Goal: Find contact information: Find contact information

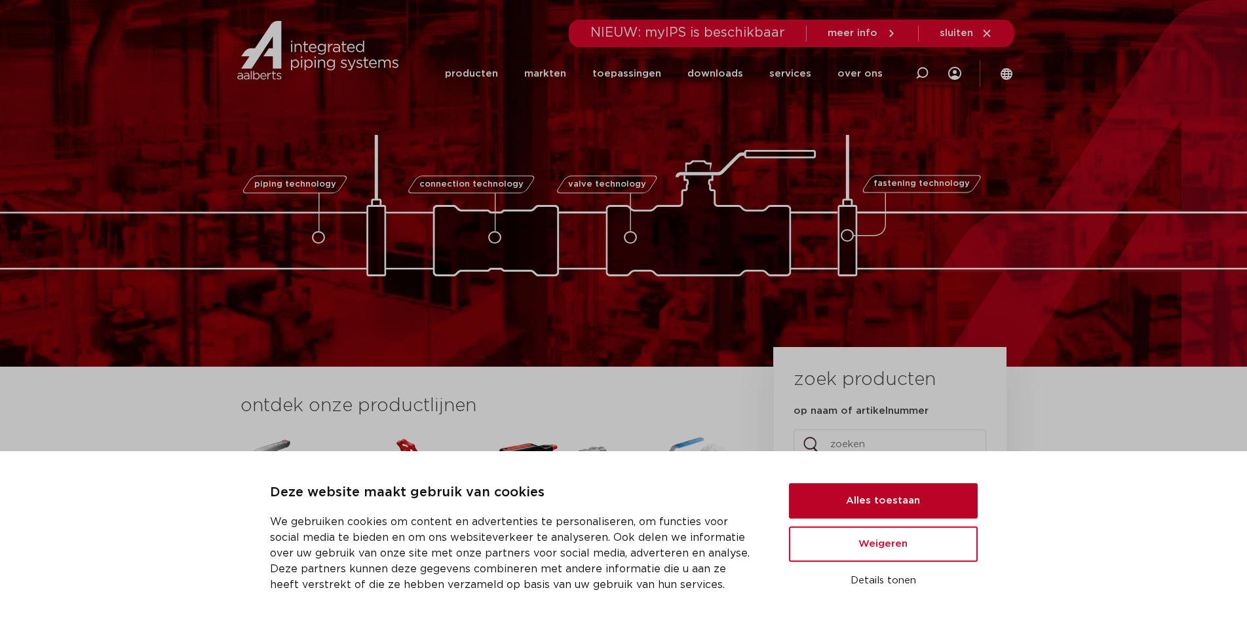
click at [935, 498] on button "Alles toestaan" at bounding box center [883, 500] width 189 height 35
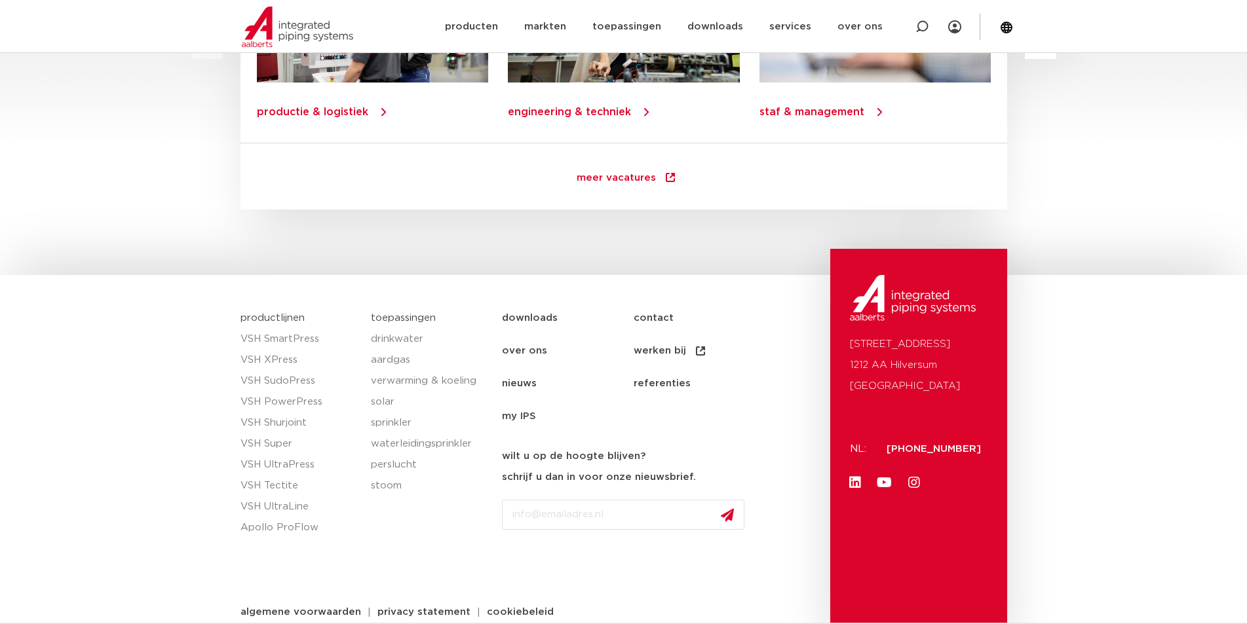
scroll to position [1862, 0]
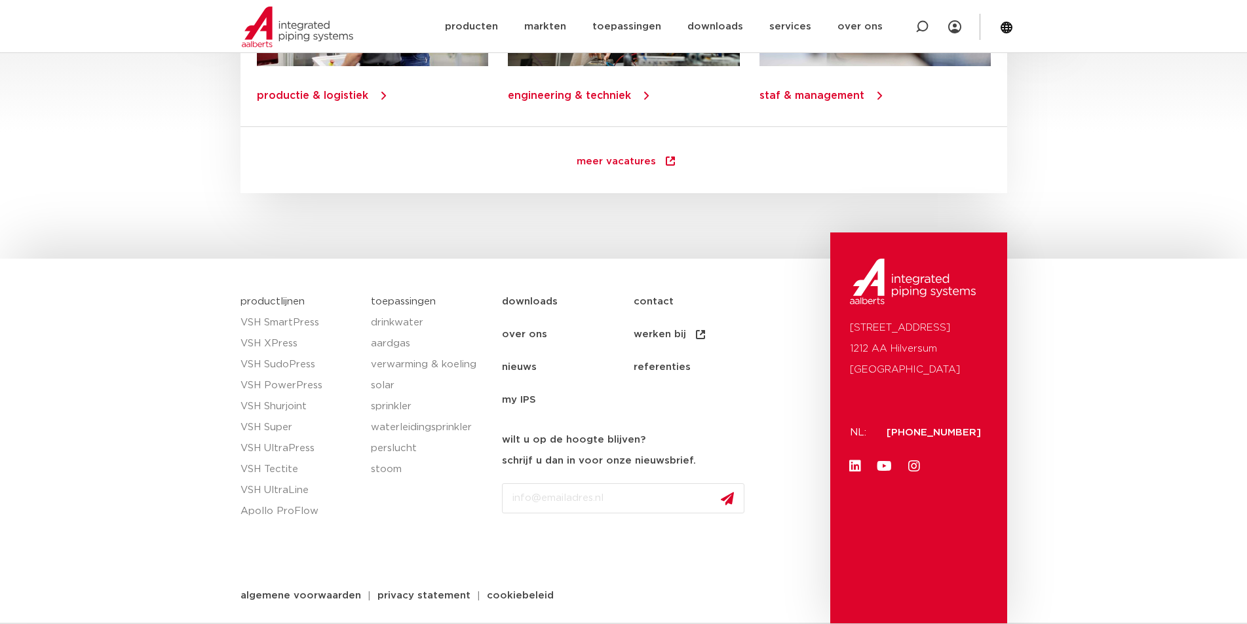
click at [664, 299] on link "contact" at bounding box center [699, 302] width 132 height 33
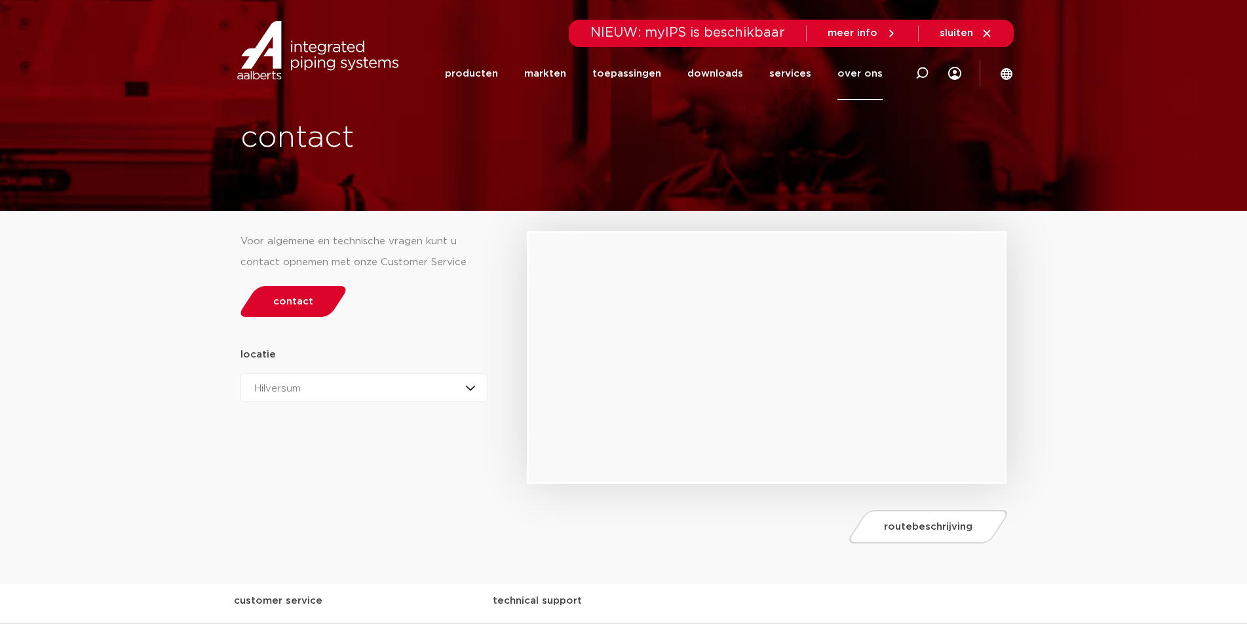
click at [463, 373] on div "Hilversum Hilversum Zeewolde" at bounding box center [364, 387] width 248 height 29
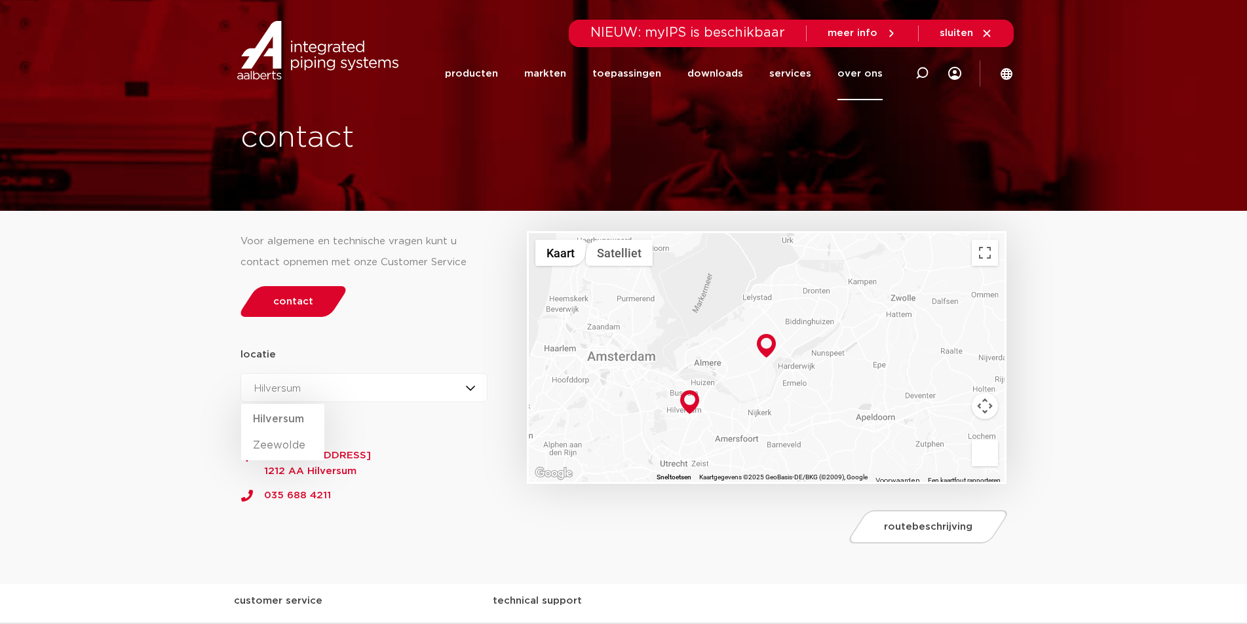
click at [430, 389] on div "Hilversum Hilversum Zeewolde" at bounding box center [364, 387] width 248 height 29
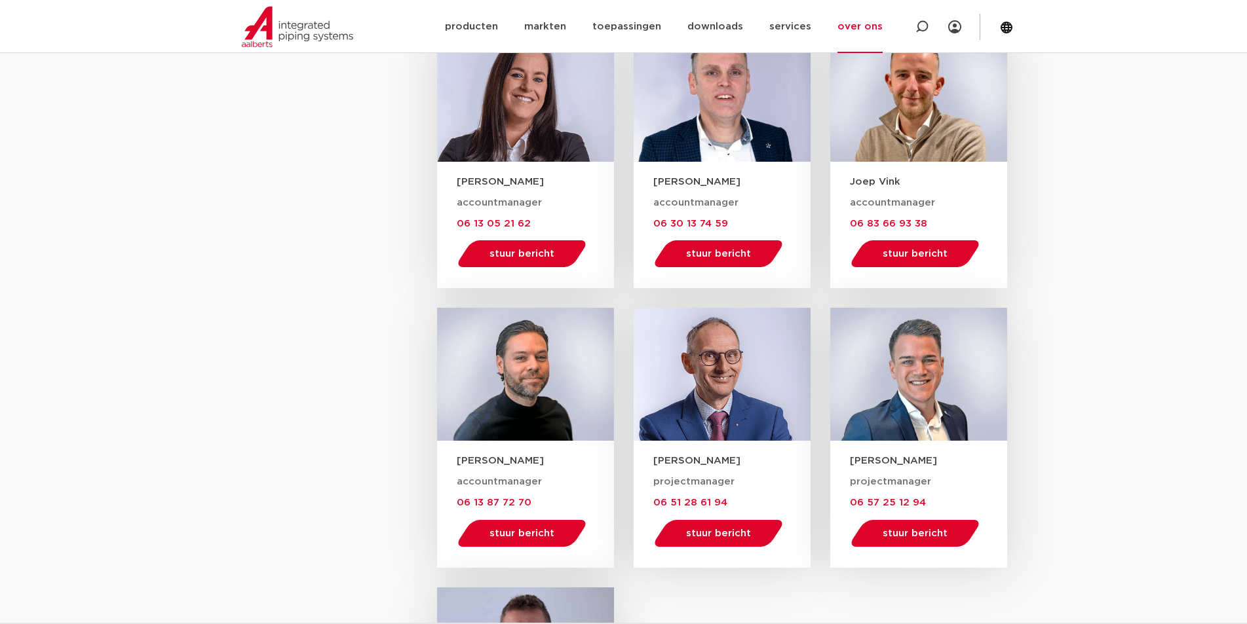
scroll to position [1507, 0]
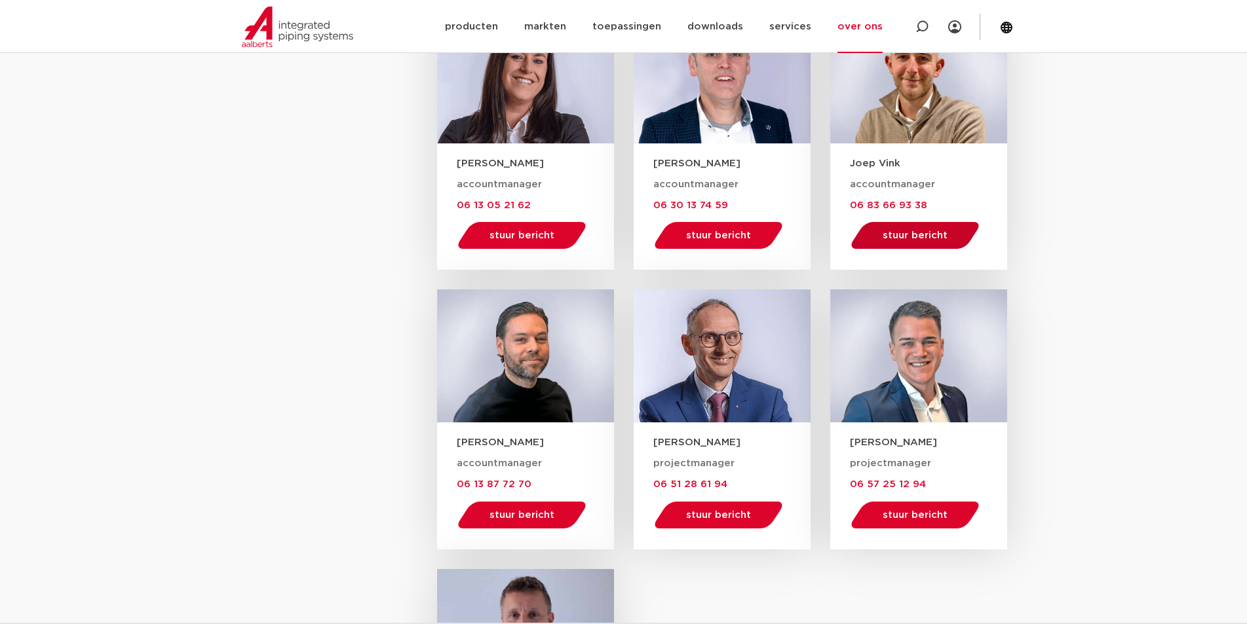
click at [925, 238] on span "stuur bericht" at bounding box center [914, 236] width 65 height 10
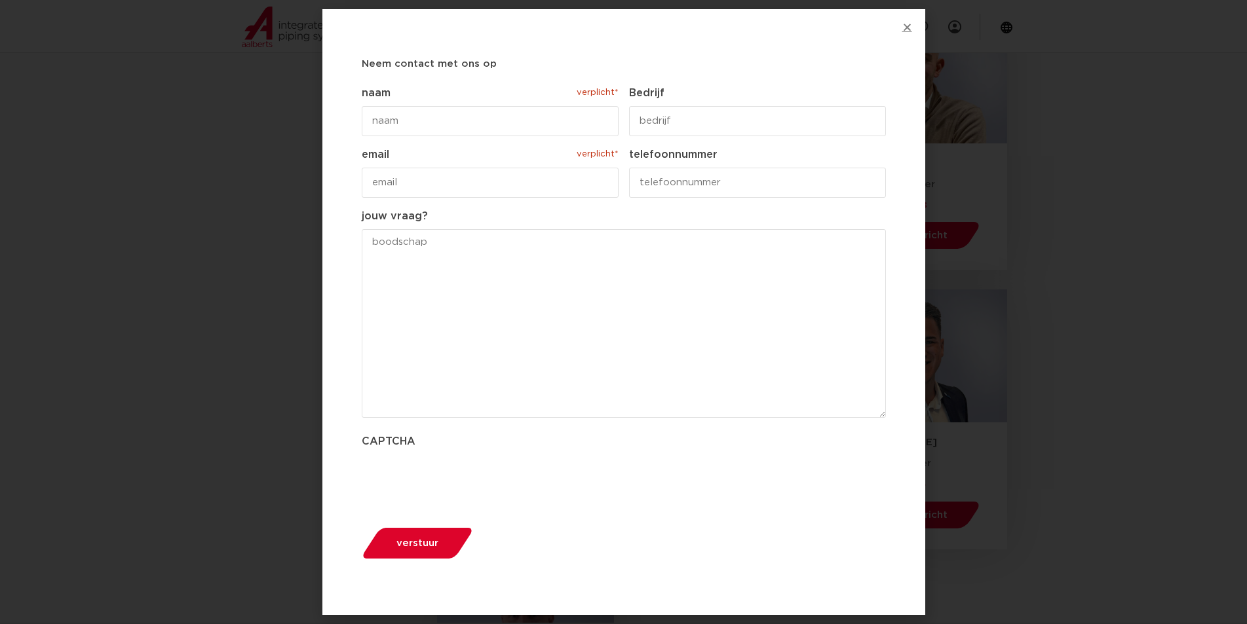
click at [906, 22] on icon "Close" at bounding box center [907, 27] width 10 height 10
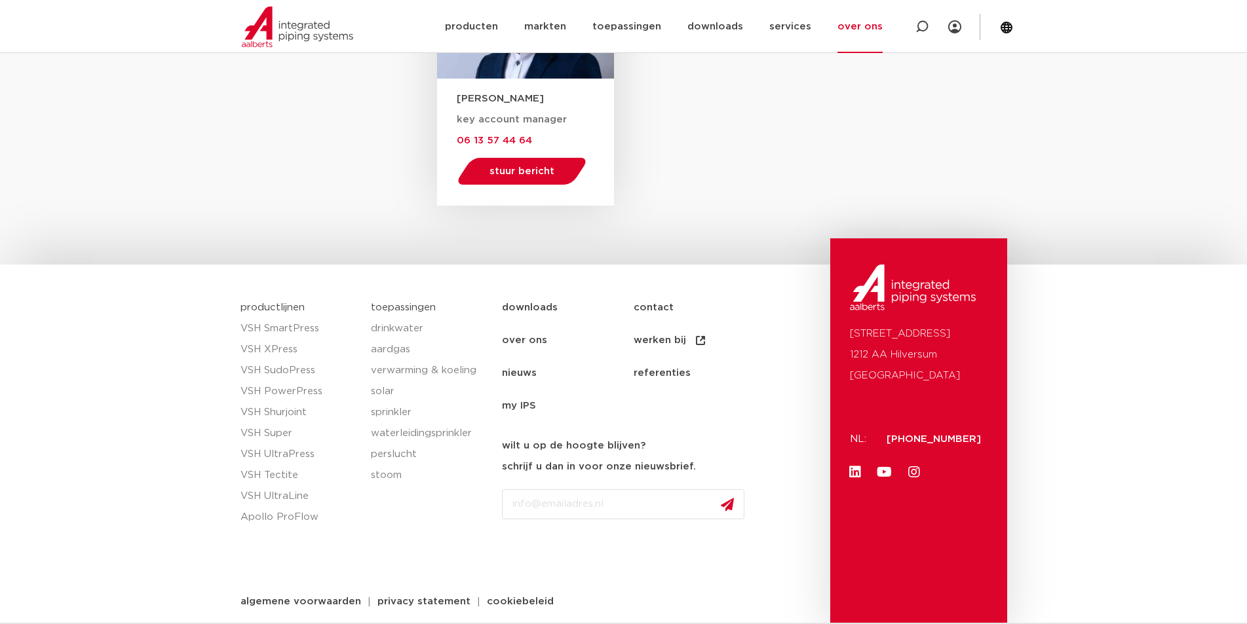
scroll to position [2136, 0]
